Goal: Transaction & Acquisition: Book appointment/travel/reservation

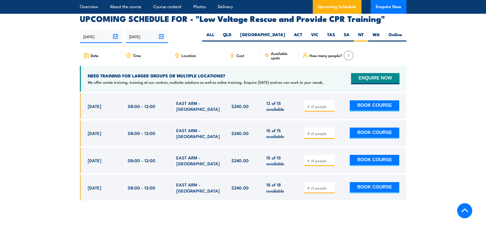
click at [328, 104] on input "number" at bounding box center [320, 106] width 26 height 5
type input "1"
click at [365, 101] on button "BOOK COURSE" at bounding box center [375, 106] width 50 height 11
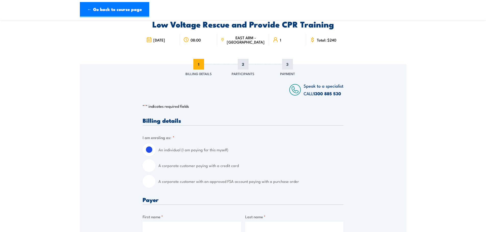
scroll to position [77, 0]
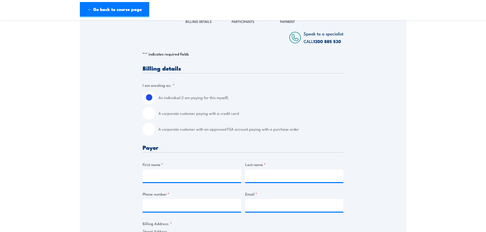
click at [150, 114] on input "A corporate customer paying with a credit card" at bounding box center [149, 113] width 13 height 13
radio input "true"
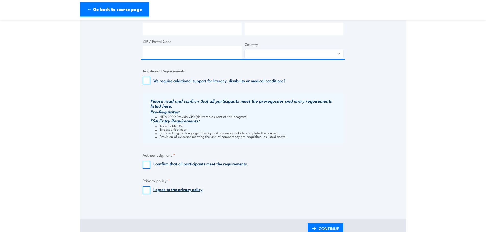
scroll to position [434, 0]
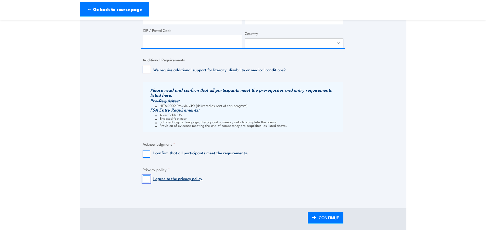
click at [149, 180] on input "I agree to the privacy policy ." at bounding box center [147, 180] width 8 height 8
checkbox input "true"
drag, startPoint x: 142, startPoint y: 155, endPoint x: 145, endPoint y: 156, distance: 3.1
click at [148, 155] on input "I confirm that all participants meet the requirements." at bounding box center [147, 154] width 8 height 8
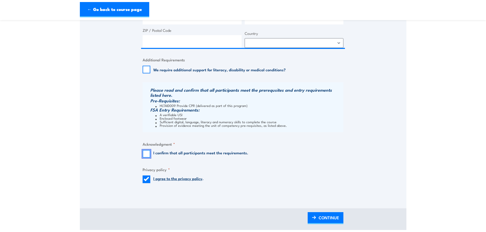
checkbox input "true"
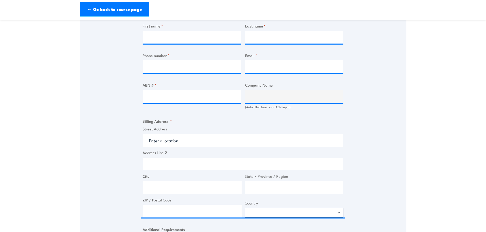
scroll to position [255, 0]
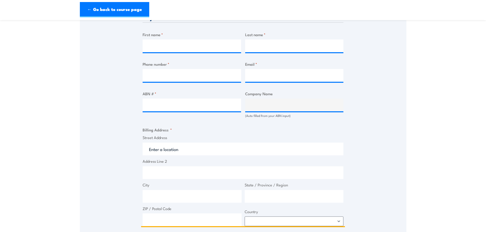
click at [208, 148] on input "Street Address" at bounding box center [243, 149] width 201 height 13
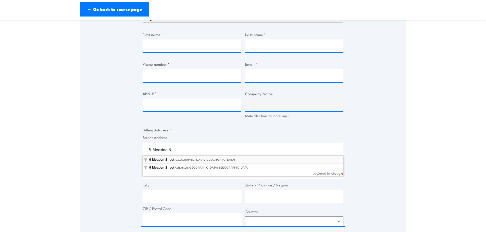
type input "9 Meaden Street, Southbank VIC, Australia"
type input "9 Meaden St"
type input "Southbank"
type input "Victoria"
type input "3006"
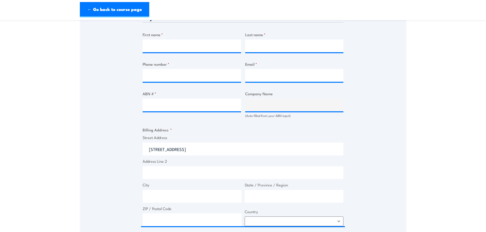
select select "Australia"
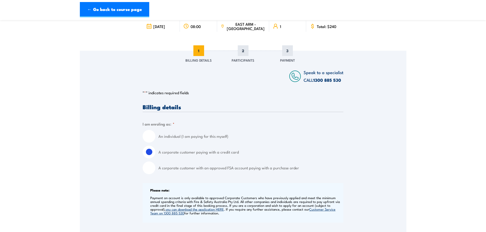
scroll to position [0, 0]
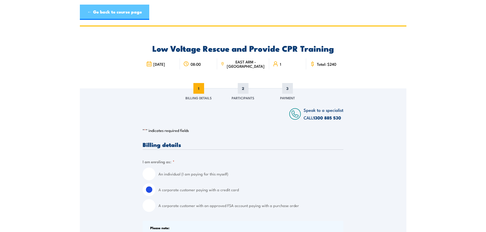
click at [120, 16] on link "← Go back to course page" at bounding box center [114, 12] width 69 height 15
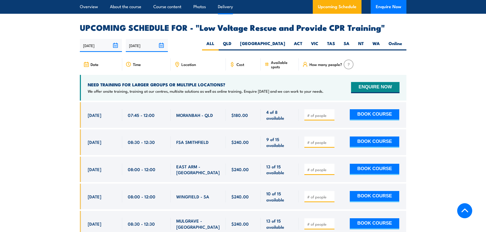
scroll to position [884, 0]
